Goal: Check status: Check status

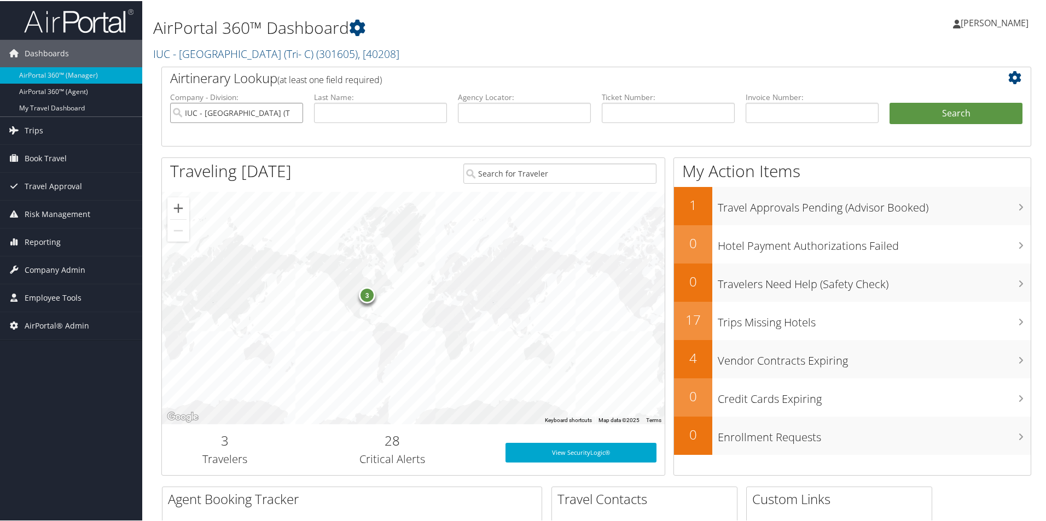
click at [292, 112] on input "IUC - [GEOGRAPHIC_DATA] (Tri- C)" at bounding box center [236, 112] width 133 height 20
click at [530, 116] on input "text" at bounding box center [524, 112] width 133 height 20
type input "c4rrfr"
click at [946, 108] on button "Search" at bounding box center [955, 113] width 133 height 22
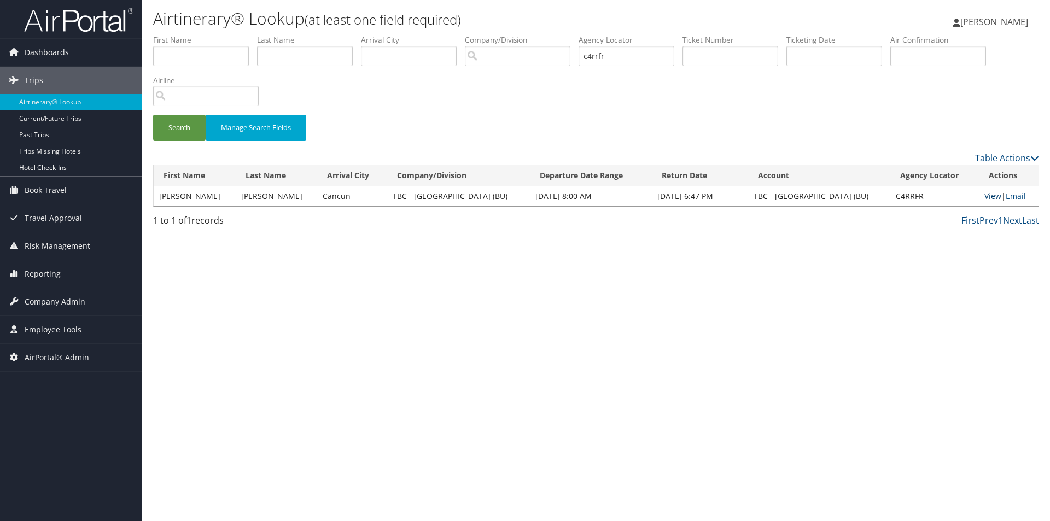
click at [984, 194] on link "View" at bounding box center [992, 196] width 17 height 10
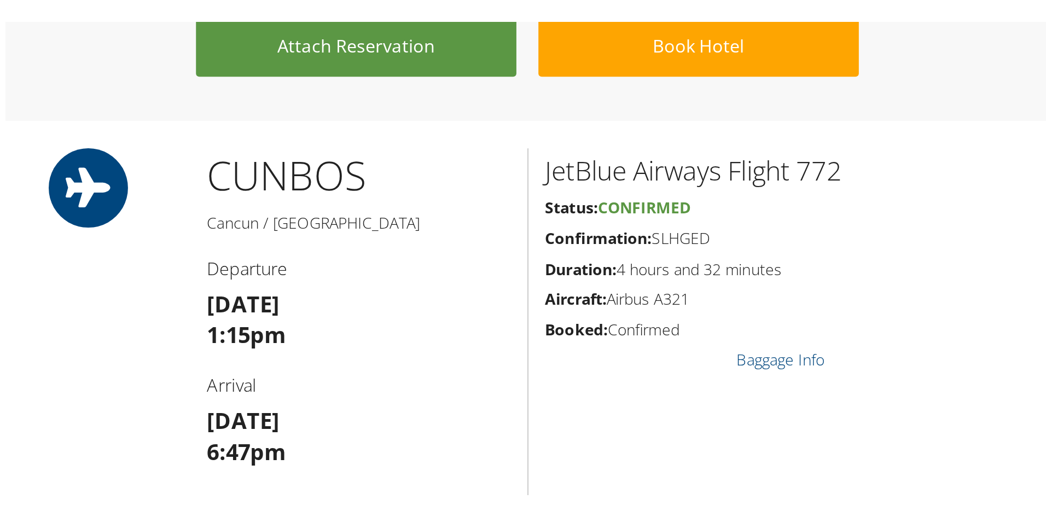
scroll to position [942, 0]
